Goal: Task Accomplishment & Management: Use online tool/utility

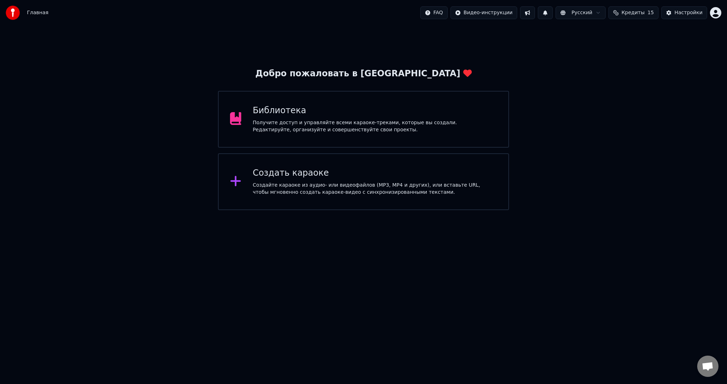
click at [258, 192] on div "Создайте караоке из аудио- или видеофайлов (MP3, MP4 и других), или вставьте UR…" at bounding box center [375, 189] width 244 height 14
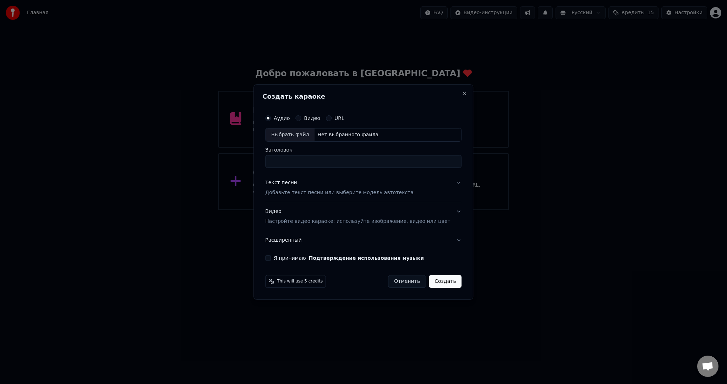
click at [291, 137] on div "Выбрать файл" at bounding box center [289, 134] width 49 height 13
type input "**********"
click at [302, 190] on p "Добавьте текст песни или выберите модель автотекста" at bounding box center [339, 192] width 148 height 7
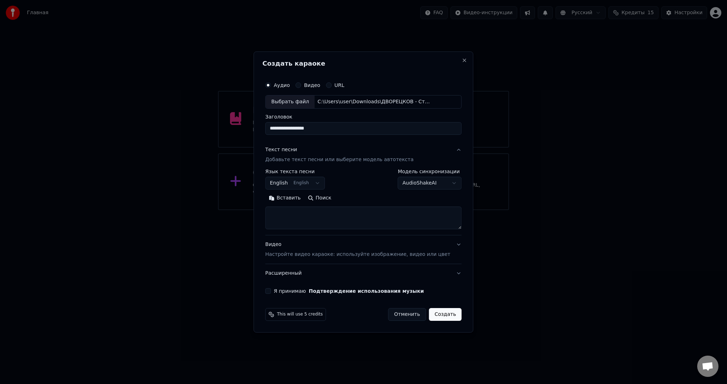
click at [294, 185] on body "**********" at bounding box center [363, 105] width 727 height 210
select select "**"
click at [290, 197] on button "Вставить" at bounding box center [284, 197] width 39 height 11
click at [271, 291] on button "Я принимаю Подтверждение использования музыки" at bounding box center [268, 291] width 6 height 6
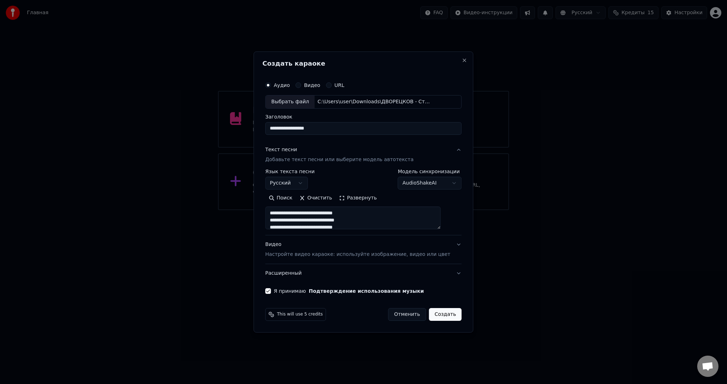
click at [440, 316] on button "Создать" at bounding box center [445, 314] width 33 height 13
type textarea "**********"
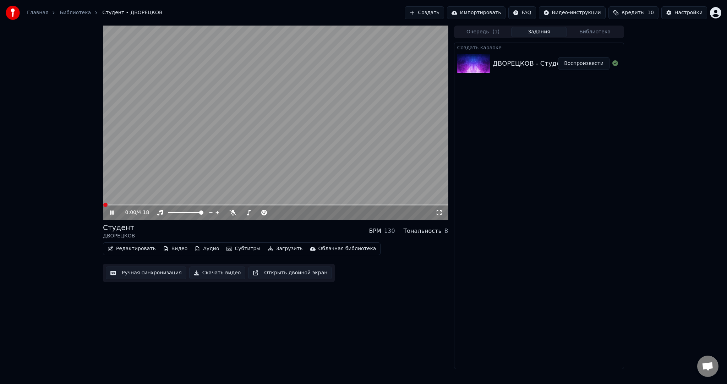
click at [587, 61] on button "Воспроизвести" at bounding box center [583, 63] width 51 height 13
click at [249, 141] on video at bounding box center [275, 123] width 345 height 194
click at [243, 152] on video at bounding box center [275, 123] width 345 height 194
click at [232, 252] on button "Субтитры" at bounding box center [243, 249] width 40 height 10
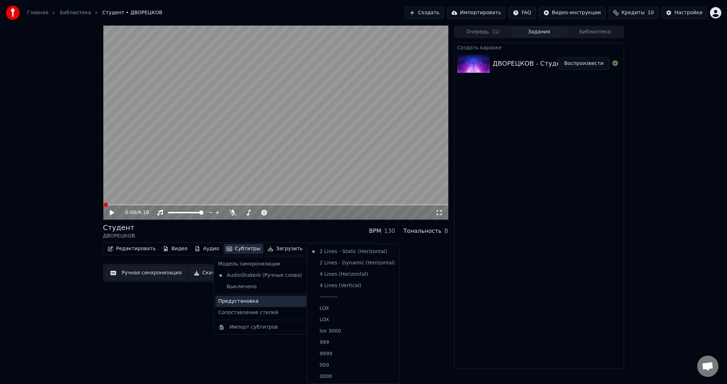
click at [257, 305] on div "Предустановка" at bounding box center [265, 301] width 100 height 11
click at [328, 297] on div "----------" at bounding box center [352, 296] width 89 height 11
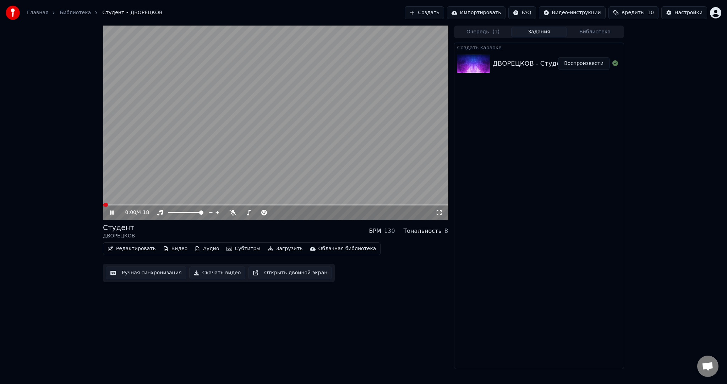
click at [166, 275] on button "Ручная синхронизация" at bounding box center [146, 272] width 81 height 13
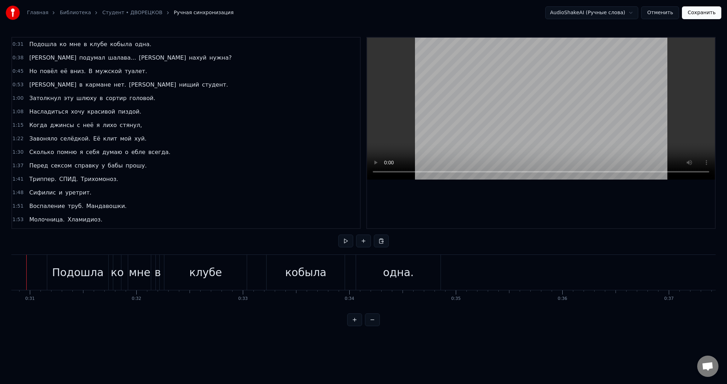
scroll to position [0, 3260]
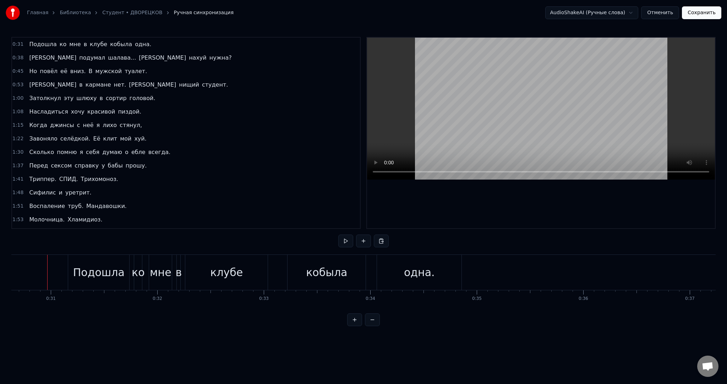
click at [525, 131] on video at bounding box center [541, 109] width 348 height 142
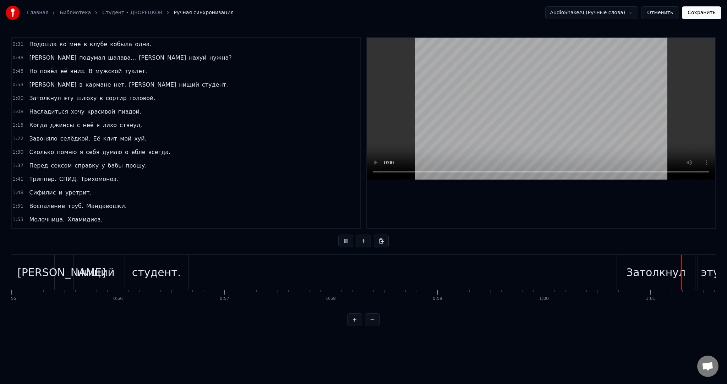
scroll to position [0, 6503]
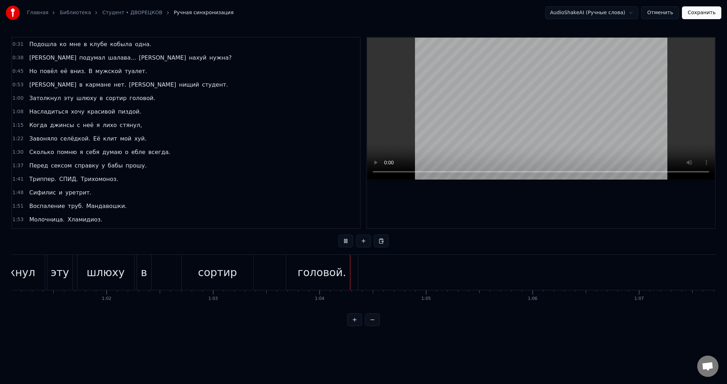
click at [514, 88] on video at bounding box center [541, 109] width 348 height 142
click at [148, 273] on div "в" at bounding box center [144, 272] width 14 height 35
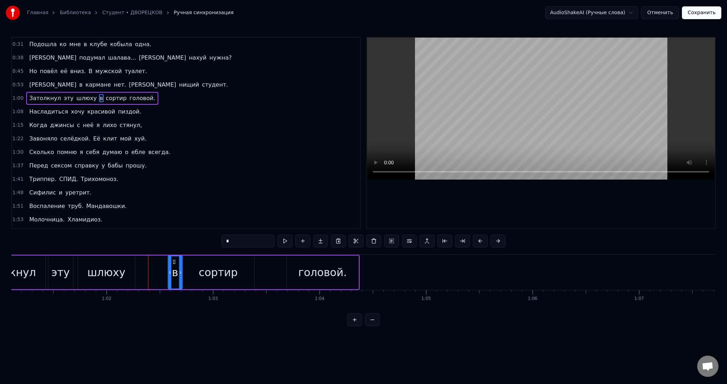
drag, startPoint x: 142, startPoint y: 259, endPoint x: 172, endPoint y: 261, distance: 30.6
click at [172, 261] on icon at bounding box center [174, 262] width 6 height 6
click at [156, 267] on div "Затолкнул эту шлюху в сортир головой." at bounding box center [162, 272] width 393 height 35
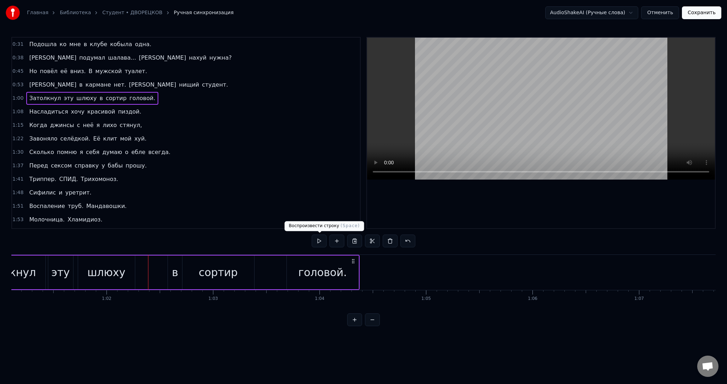
click at [316, 239] on button at bounding box center [318, 240] width 15 height 13
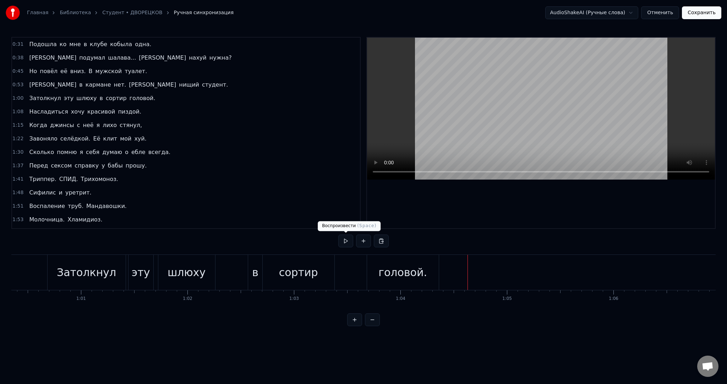
click at [348, 240] on button at bounding box center [345, 240] width 15 height 13
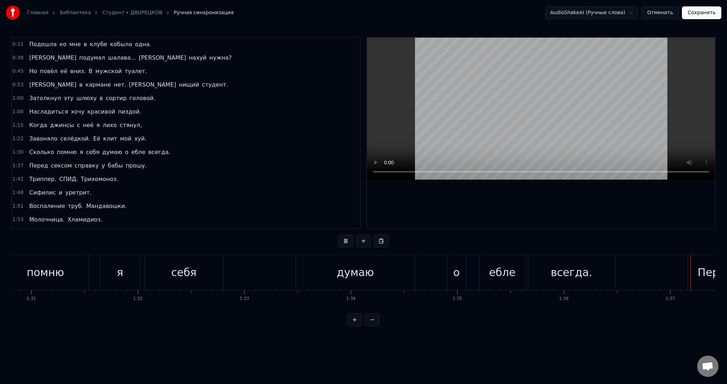
scroll to position [0, 10315]
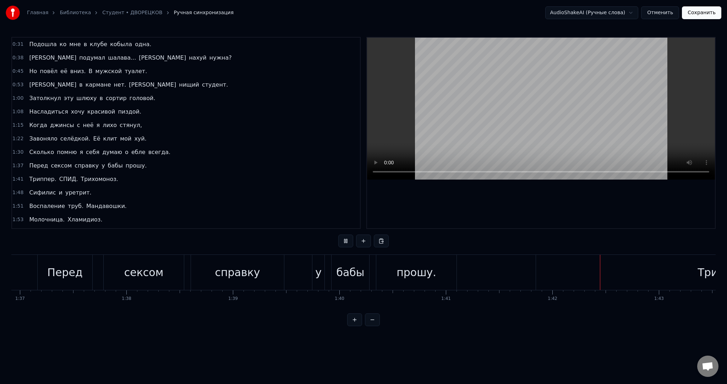
click at [349, 242] on button at bounding box center [345, 240] width 15 height 13
click at [348, 244] on button at bounding box center [345, 240] width 15 height 13
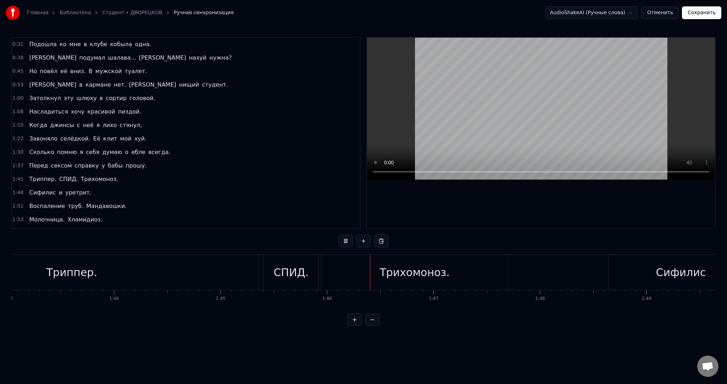
click at [346, 247] on button at bounding box center [345, 240] width 15 height 13
click at [230, 278] on div "Триппер." at bounding box center [72, 272] width 374 height 35
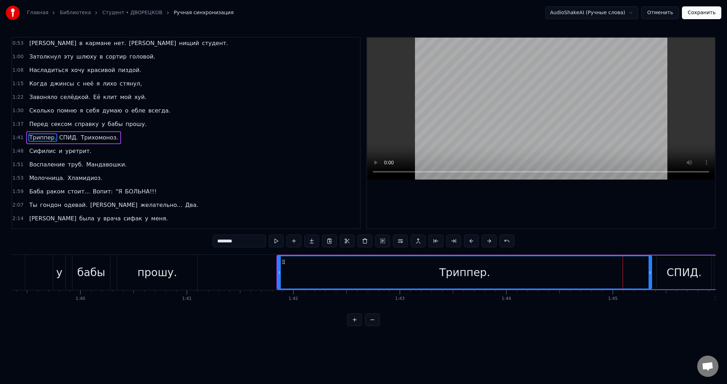
scroll to position [0, 10596]
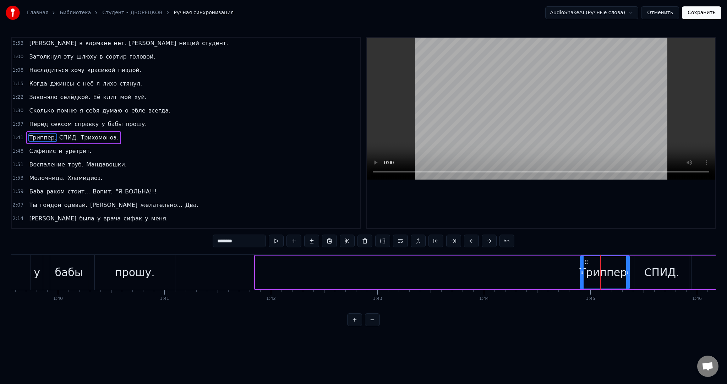
drag, startPoint x: 255, startPoint y: 276, endPoint x: 580, endPoint y: 272, distance: 325.0
click at [580, 272] on div at bounding box center [581, 272] width 3 height 32
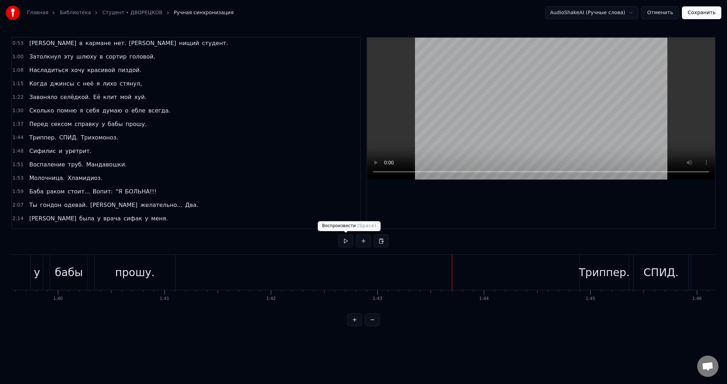
click at [346, 241] on button at bounding box center [345, 240] width 15 height 13
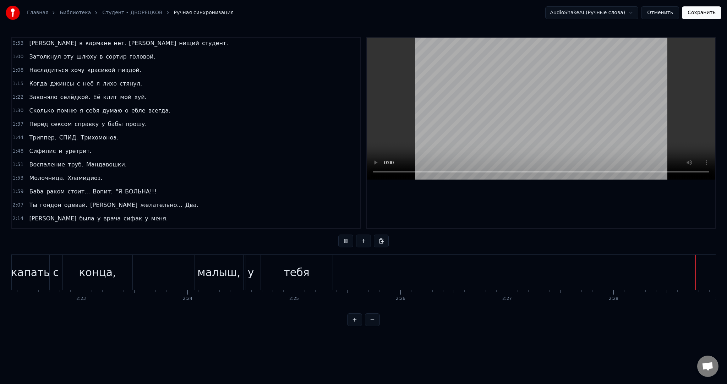
scroll to position [0, 15800]
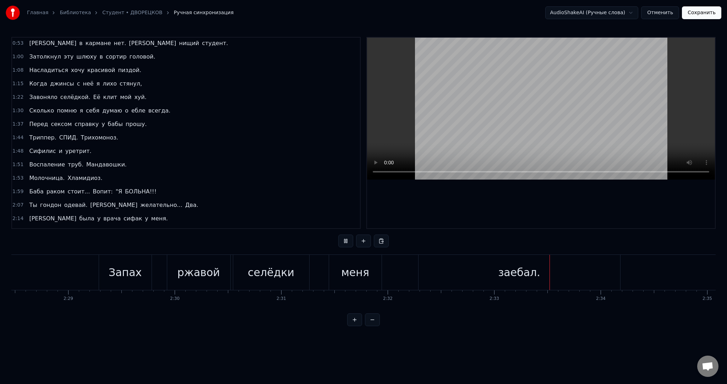
click at [346, 241] on button at bounding box center [345, 240] width 15 height 13
drag, startPoint x: 531, startPoint y: 274, endPoint x: 611, endPoint y: 290, distance: 81.7
click at [531, 274] on div "заебал." at bounding box center [519, 272] width 42 height 16
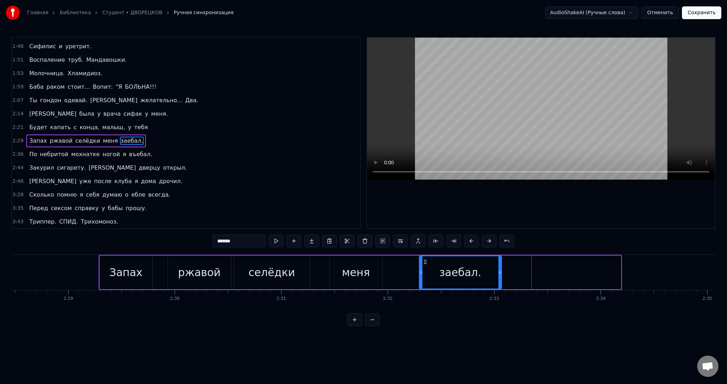
drag, startPoint x: 619, startPoint y: 277, endPoint x: 500, endPoint y: 280, distance: 119.2
click at [500, 280] on div at bounding box center [499, 272] width 3 height 32
click at [275, 244] on button at bounding box center [276, 240] width 15 height 13
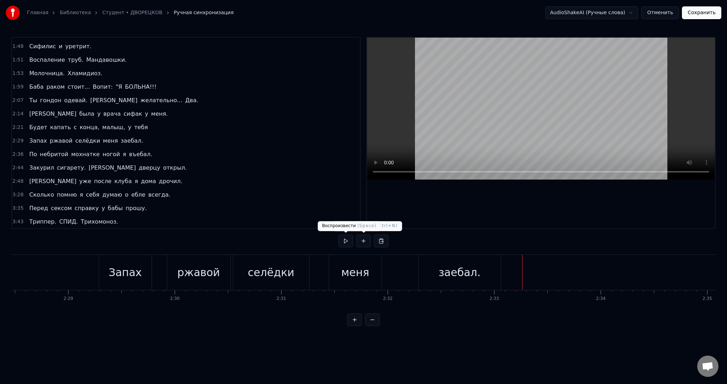
click at [350, 242] on button at bounding box center [345, 240] width 15 height 13
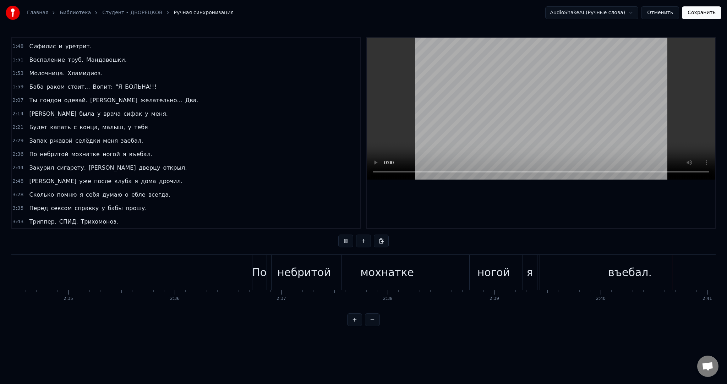
click at [350, 242] on button at bounding box center [345, 240] width 15 height 13
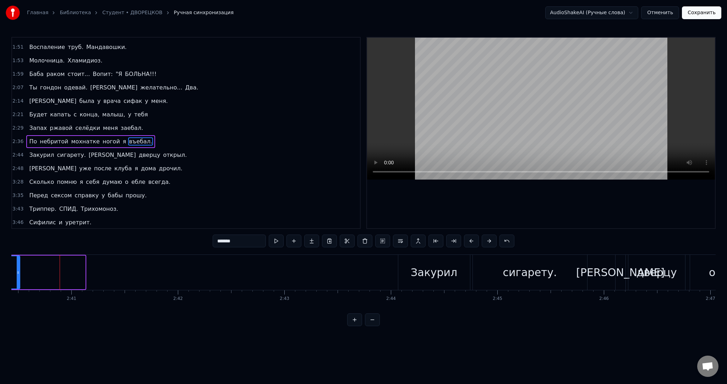
drag, startPoint x: 84, startPoint y: 275, endPoint x: 18, endPoint y: 276, distance: 65.3
click at [18, 276] on div at bounding box center [18, 272] width 3 height 32
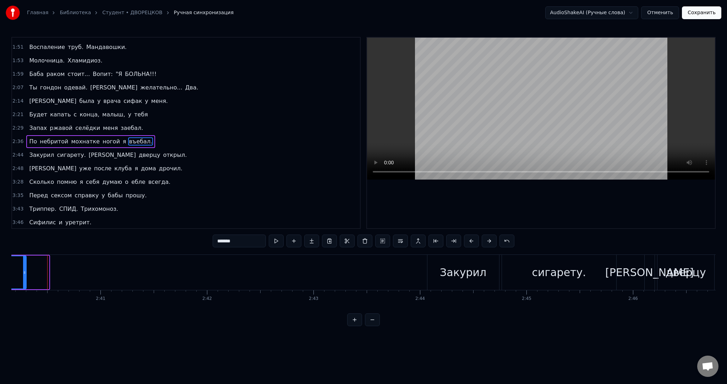
drag, startPoint x: 46, startPoint y: 272, endPoint x: 18, endPoint y: 274, distance: 27.4
click at [23, 274] on icon at bounding box center [24, 273] width 3 height 6
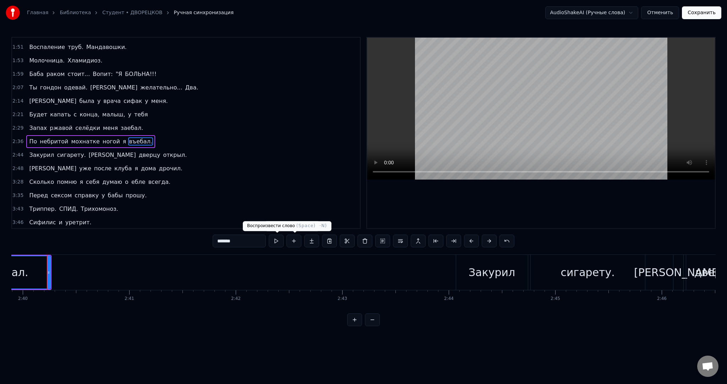
click at [279, 242] on button at bounding box center [276, 240] width 15 height 13
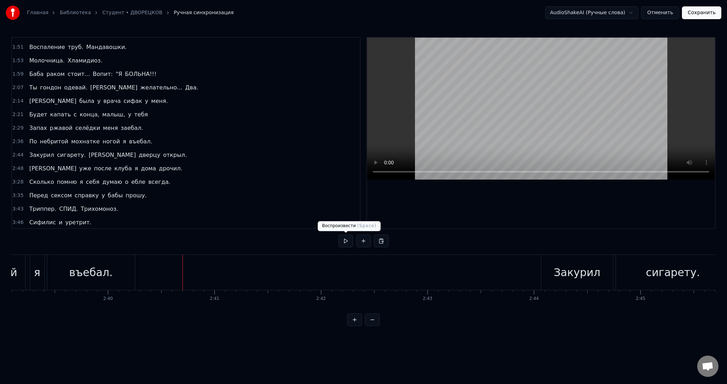
click at [346, 244] on button at bounding box center [345, 240] width 15 height 13
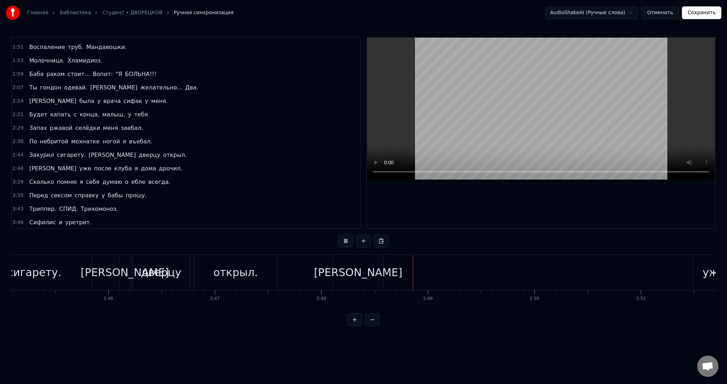
click at [348, 242] on button at bounding box center [345, 240] width 15 height 13
click at [353, 277] on div "[PERSON_NAME]" at bounding box center [358, 272] width 50 height 35
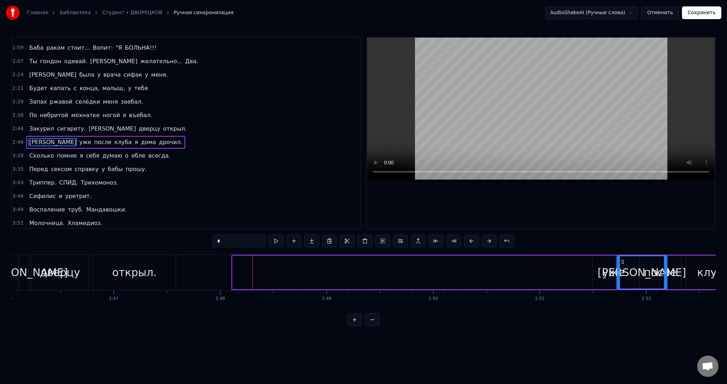
scroll to position [0, 17676]
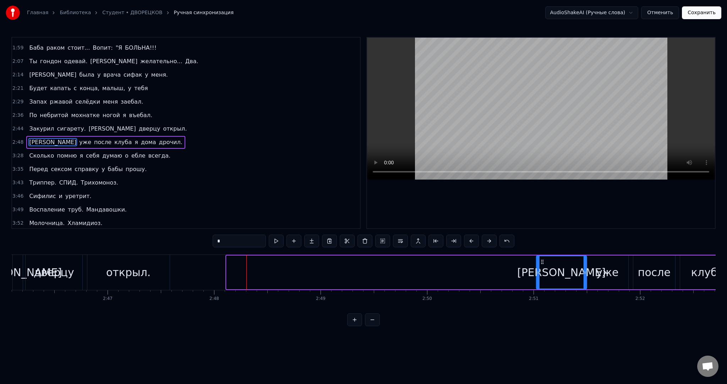
drag, startPoint x: 339, startPoint y: 260, endPoint x: 542, endPoint y: 276, distance: 203.2
click at [542, 276] on div "[PERSON_NAME]" at bounding box center [561, 272] width 50 height 32
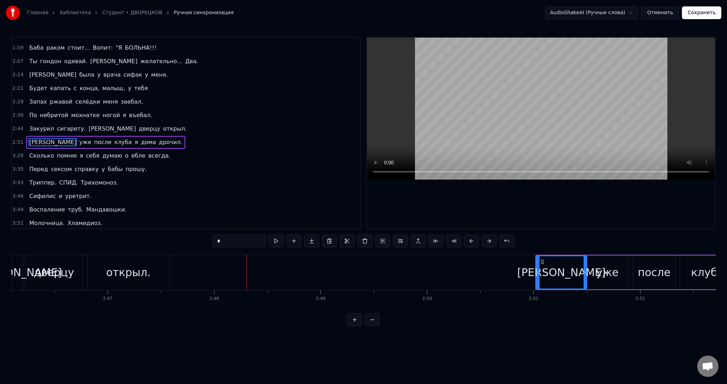
click at [604, 272] on div "уже" at bounding box center [607, 272] width 22 height 16
type input "***"
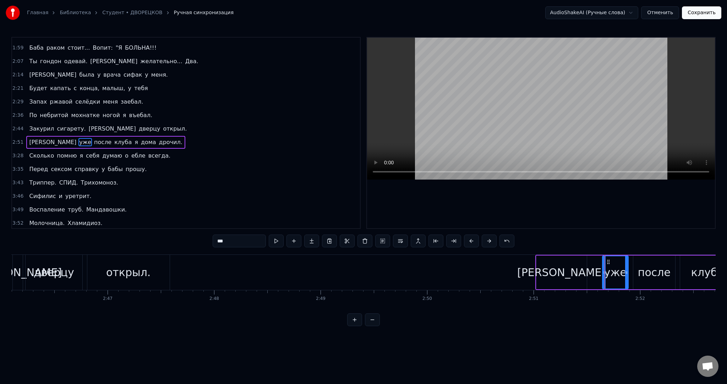
drag, startPoint x: 588, startPoint y: 269, endPoint x: 604, endPoint y: 268, distance: 16.0
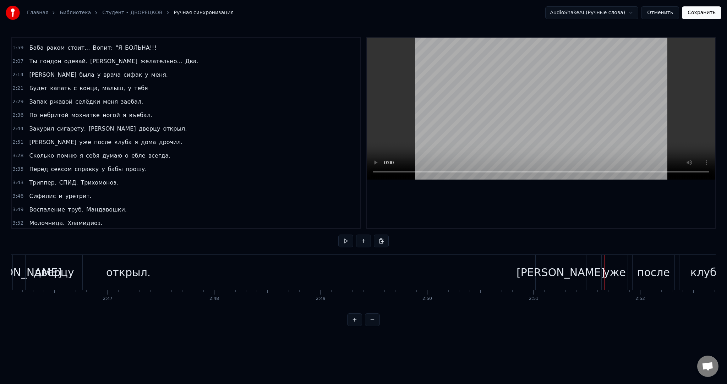
click at [559, 270] on div "[PERSON_NAME]" at bounding box center [560, 272] width 88 height 16
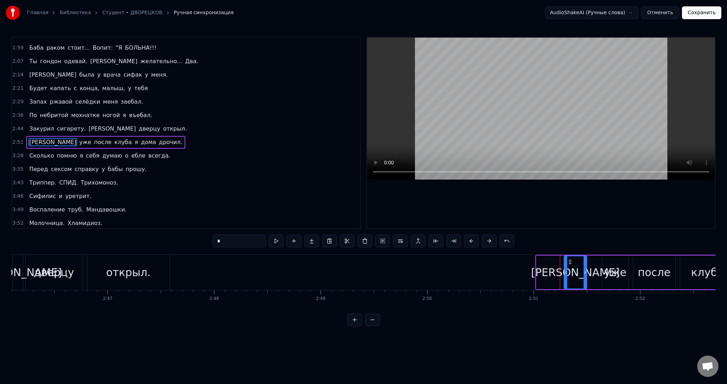
drag, startPoint x: 538, startPoint y: 265, endPoint x: 568, endPoint y: 265, distance: 30.5
click at [567, 265] on div at bounding box center [565, 272] width 3 height 32
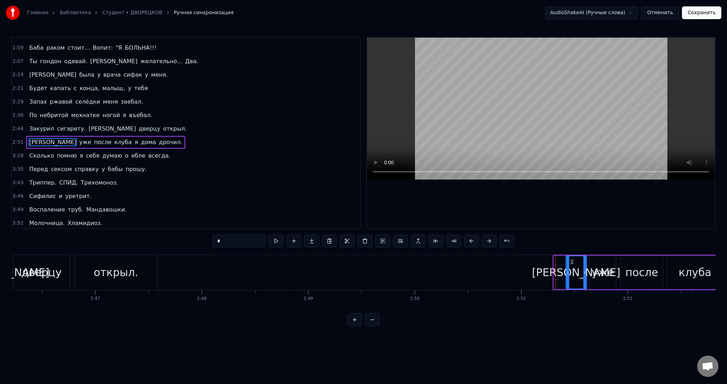
click at [573, 262] on icon at bounding box center [572, 262] width 6 height 6
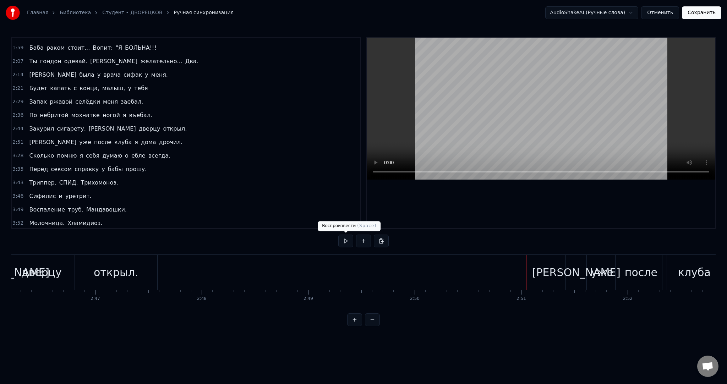
click at [347, 240] on button at bounding box center [345, 240] width 15 height 13
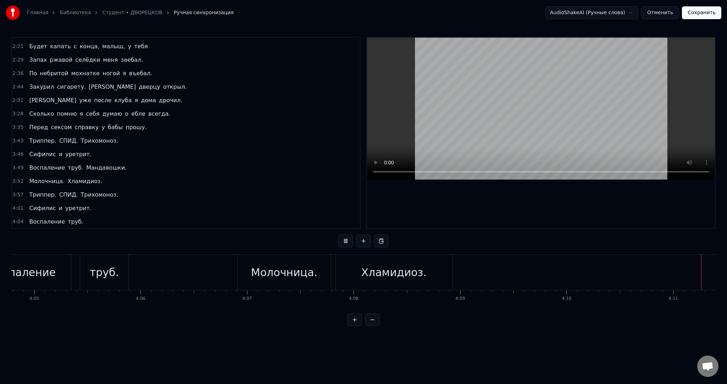
scroll to position [0, 26702]
click at [695, 14] on button "Сохранить" at bounding box center [700, 12] width 39 height 13
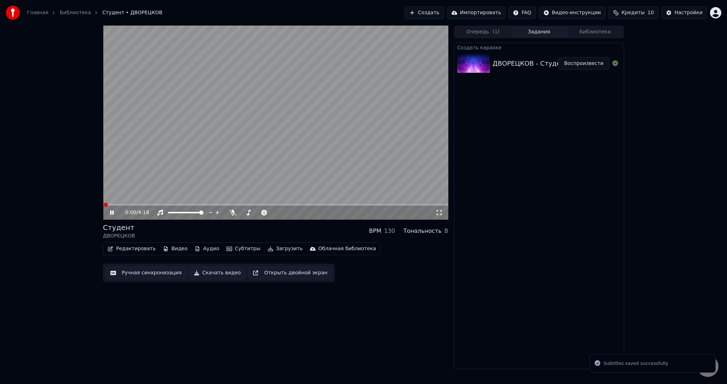
click at [287, 163] on video at bounding box center [275, 123] width 345 height 194
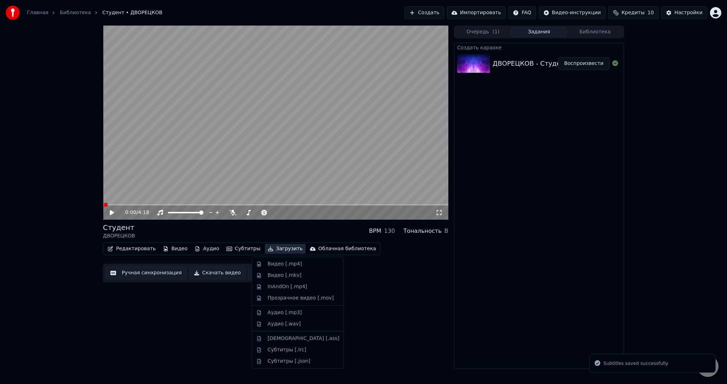
click at [266, 248] on button "Загрузить" at bounding box center [285, 249] width 41 height 10
click at [277, 261] on div "Видео [.mp4]" at bounding box center [284, 263] width 34 height 7
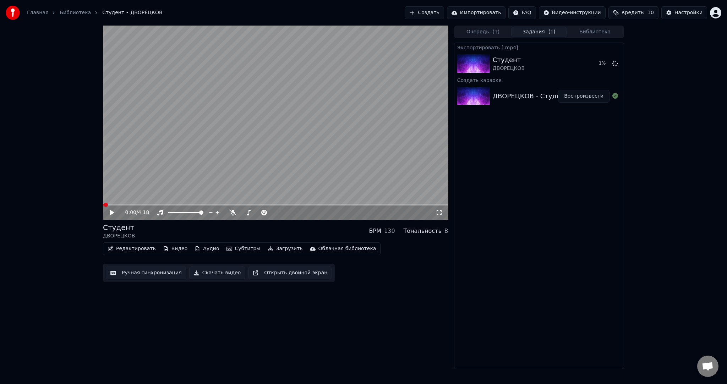
click at [288, 145] on video at bounding box center [275, 123] width 345 height 194
click at [321, 139] on video at bounding box center [275, 123] width 345 height 194
click at [440, 212] on icon at bounding box center [438, 213] width 7 height 6
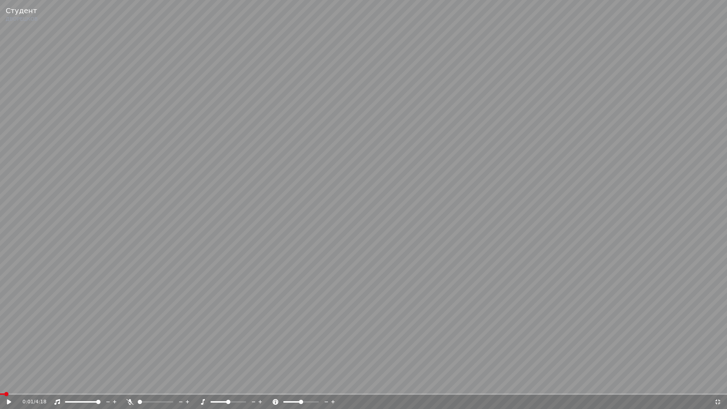
drag, startPoint x: 262, startPoint y: 261, endPoint x: 237, endPoint y: 257, distance: 25.1
click at [254, 259] on video at bounding box center [363, 204] width 727 height 409
click at [311, 203] on video at bounding box center [363, 204] width 727 height 409
click at [271, 226] on video at bounding box center [363, 204] width 727 height 409
click at [9, 383] on span at bounding box center [11, 394] width 4 height 4
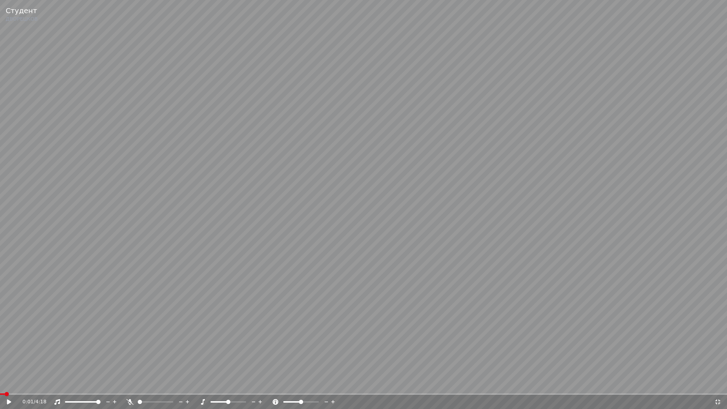
click at [718, 383] on icon at bounding box center [717, 401] width 5 height 5
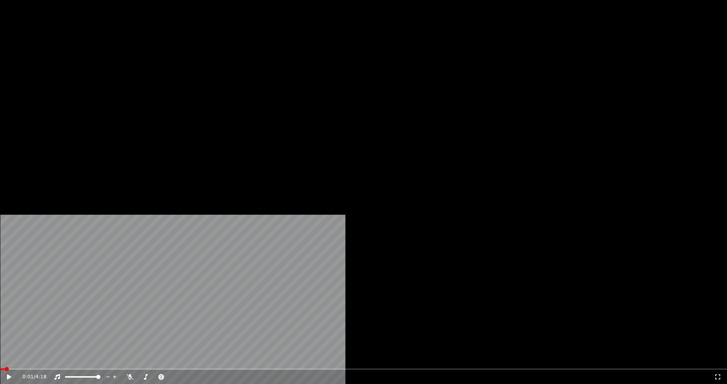
click at [229, 60] on button "Субтитры" at bounding box center [243, 55] width 40 height 10
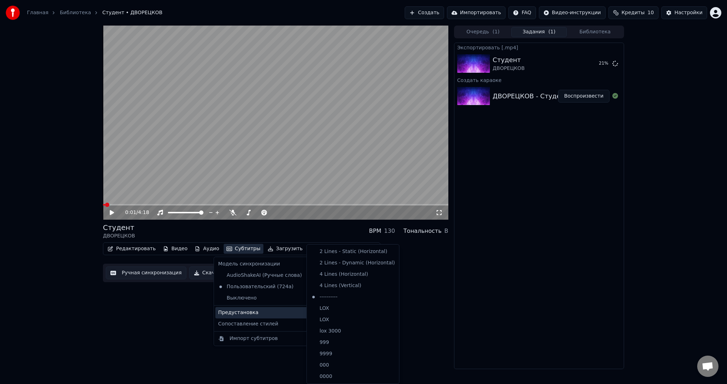
click at [156, 307] on div "0:01 / 4:18 Студент ДВОРЕЦКОВ BPM 130 Тональность B Редактировать Видео Аудио С…" at bounding box center [275, 197] width 345 height 343
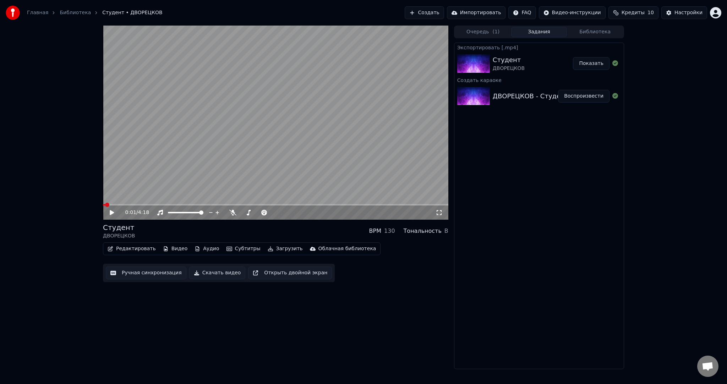
click at [589, 63] on button "Показать" at bounding box center [591, 63] width 37 height 13
